Goal: Find specific page/section

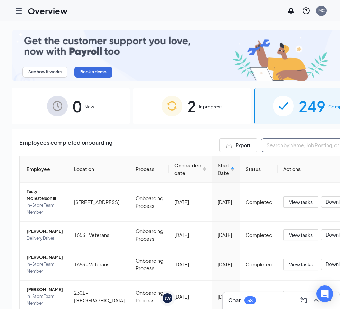
click at [263, 143] on input "text" at bounding box center [313, 145] width 104 height 14
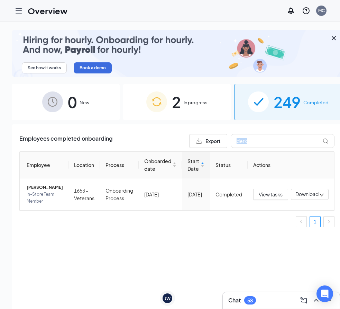
drag, startPoint x: 256, startPoint y: 148, endPoint x: 213, endPoint y: 146, distance: 42.9
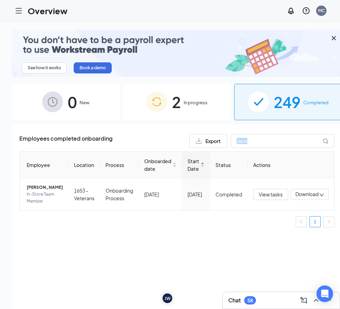
click at [213, 146] on div "Employees completed onboarding Export derk Employee Location Process Onboarded …" at bounding box center [176, 183] width 315 height 99
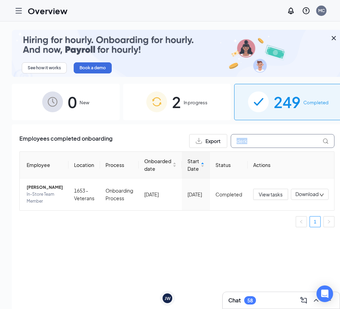
click at [256, 140] on input "derk" at bounding box center [283, 141] width 104 height 14
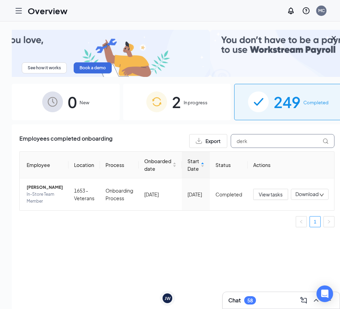
click at [256, 140] on input "derk" at bounding box center [283, 141] width 104 height 14
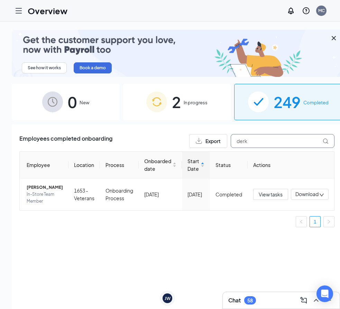
click at [256, 140] on input "derk" at bounding box center [283, 141] width 104 height 14
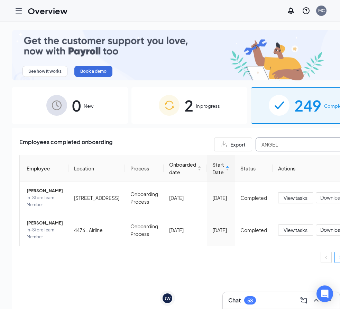
type input "ANGEL"
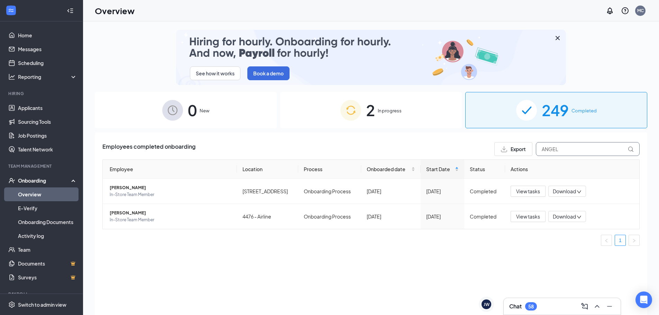
drag, startPoint x: 563, startPoint y: 143, endPoint x: 496, endPoint y: 144, distance: 66.5
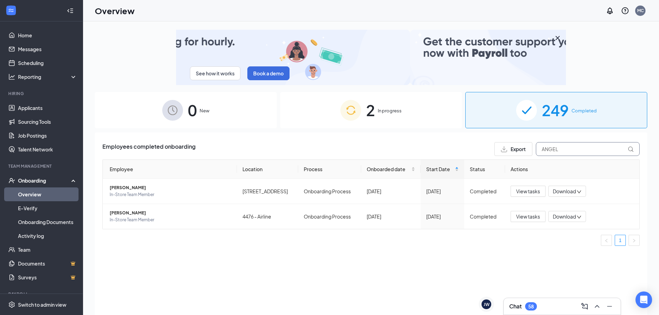
click at [345, 144] on div "Export ANGEL" at bounding box center [567, 149] width 145 height 14
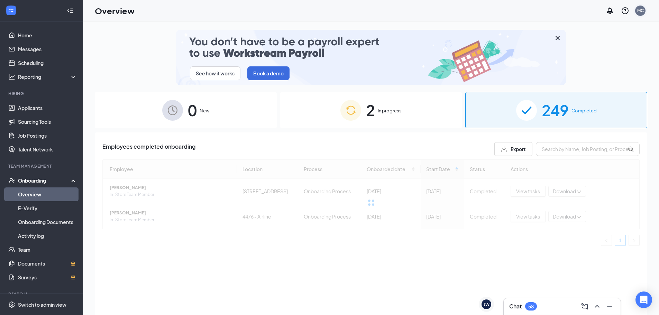
click at [345, 9] on div "MC" at bounding box center [641, 11] width 7 height 6
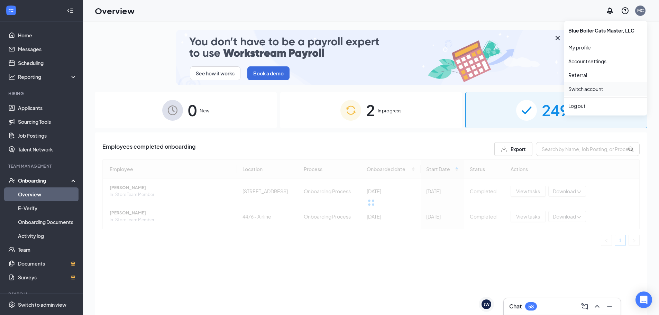
click at [345, 92] on link "Switch account" at bounding box center [586, 89] width 35 height 6
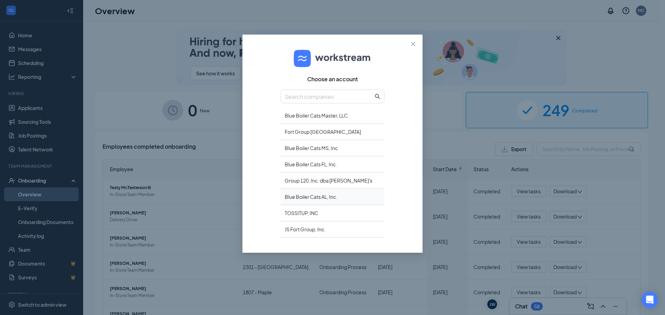
click at [333, 200] on div "Blue Boiler Cats AL, Inc." at bounding box center [332, 197] width 104 height 16
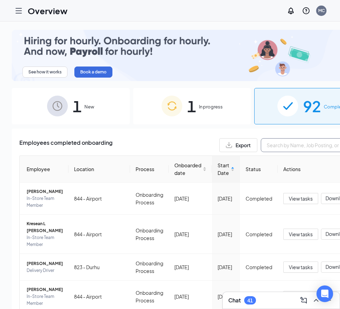
click at [279, 141] on input "text" at bounding box center [313, 145] width 104 height 14
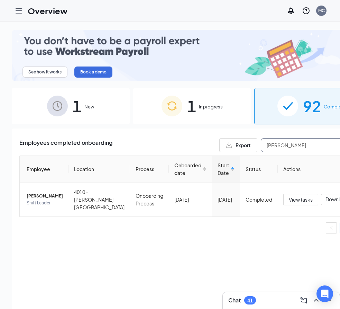
type input "nichols"
